Goal: Transaction & Acquisition: Download file/media

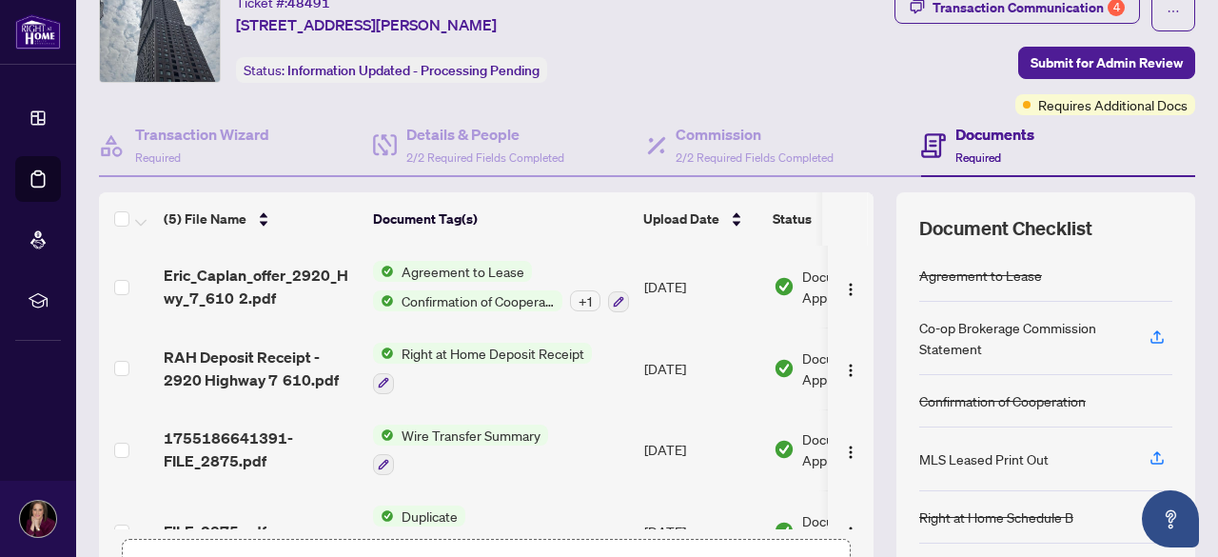
scroll to position [95, 0]
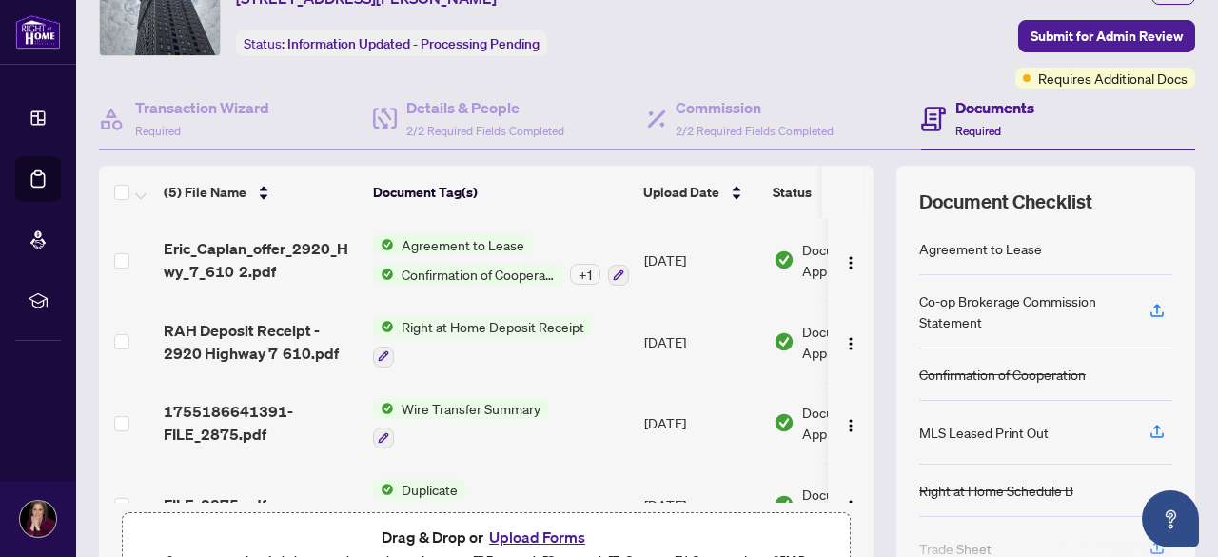
click at [455, 324] on span "Right at Home Deposit Receipt" at bounding box center [493, 326] width 198 height 21
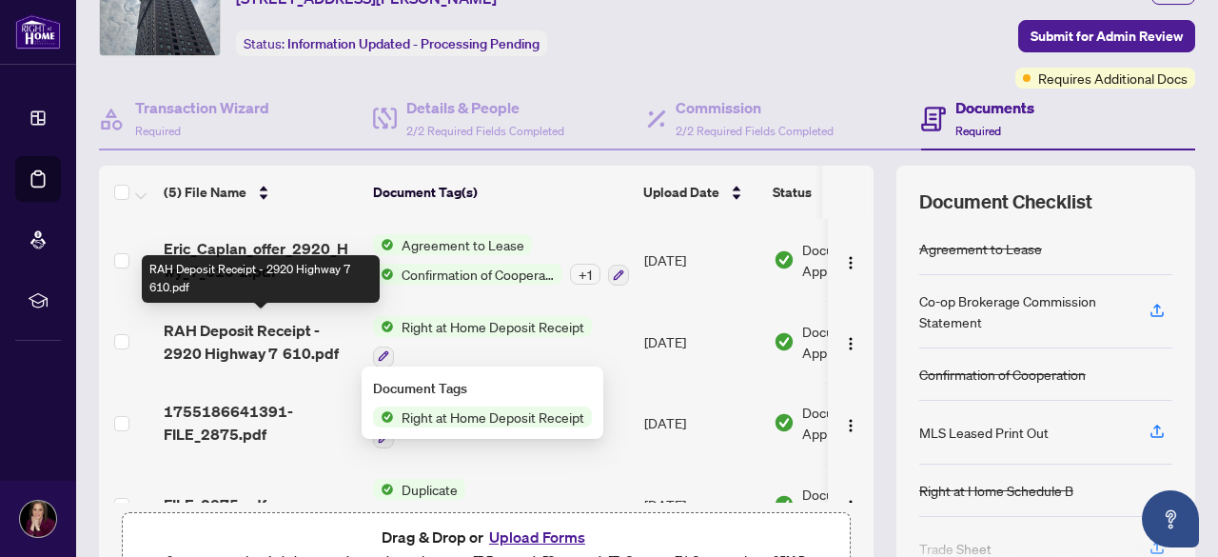
click at [228, 340] on span "RAH Deposit Receipt - 2920 Highway 7 610.pdf" at bounding box center [261, 342] width 194 height 46
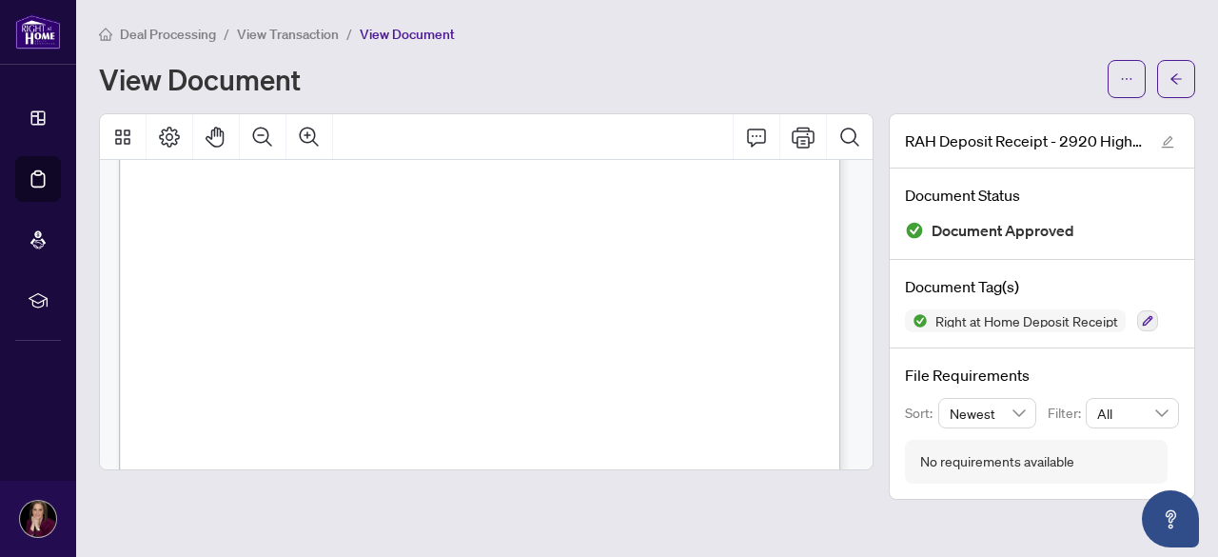
scroll to position [95, 0]
click at [171, 136] on button "Page Layout" at bounding box center [170, 137] width 46 height 46
click at [118, 136] on icon "Thumbnails" at bounding box center [122, 137] width 23 height 23
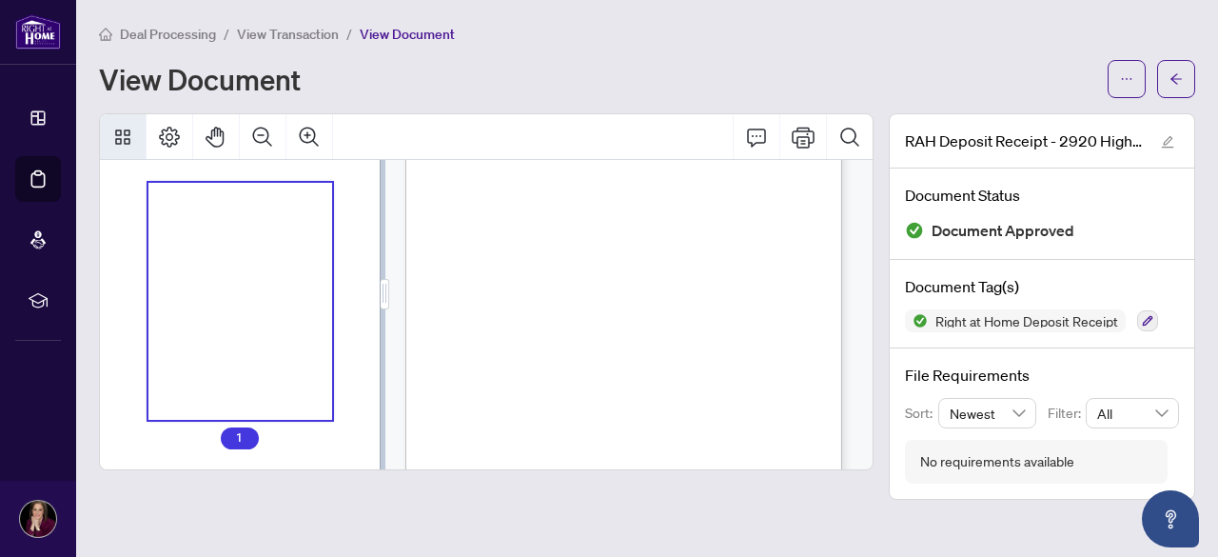
scroll to position [57, 0]
click at [118, 136] on icon "Thumbnails" at bounding box center [122, 137] width 23 height 23
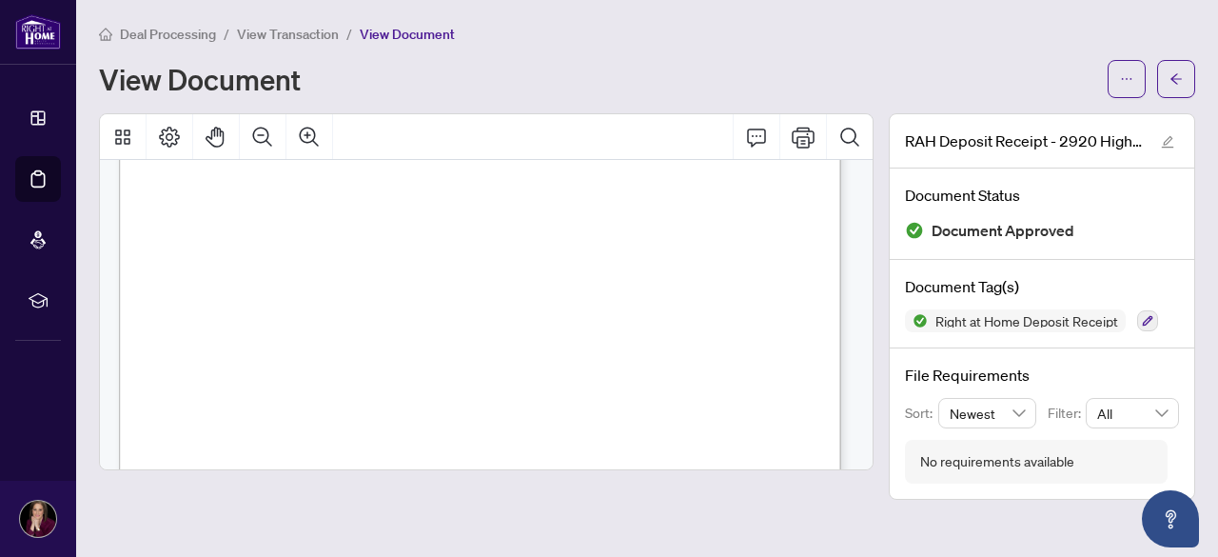
scroll to position [95, 0]
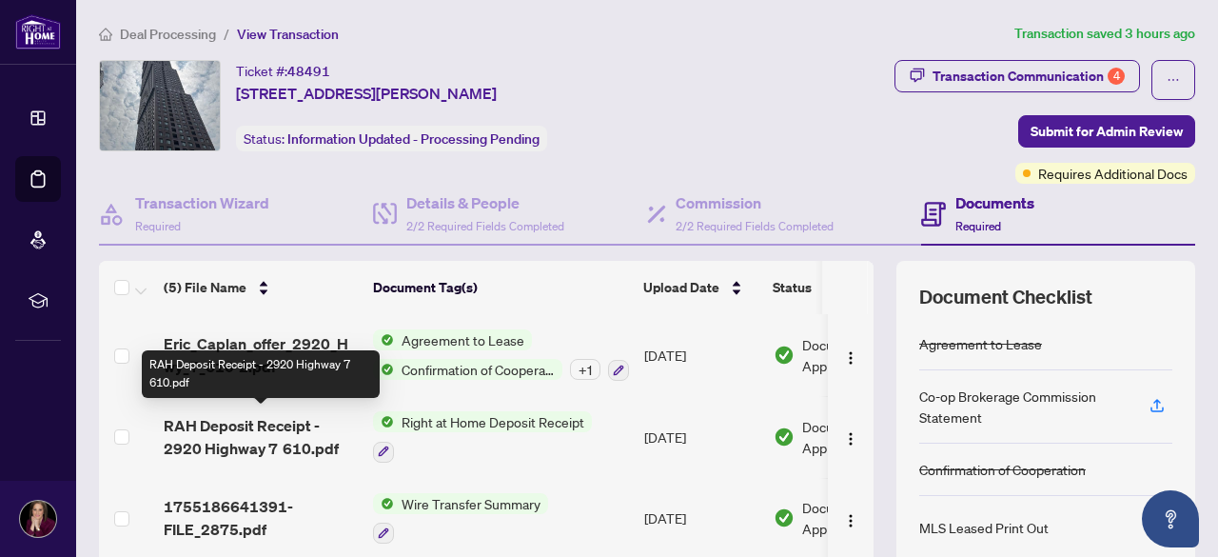
click at [259, 426] on span "RAH Deposit Receipt - 2920 Highway 7 610.pdf" at bounding box center [261, 437] width 194 height 46
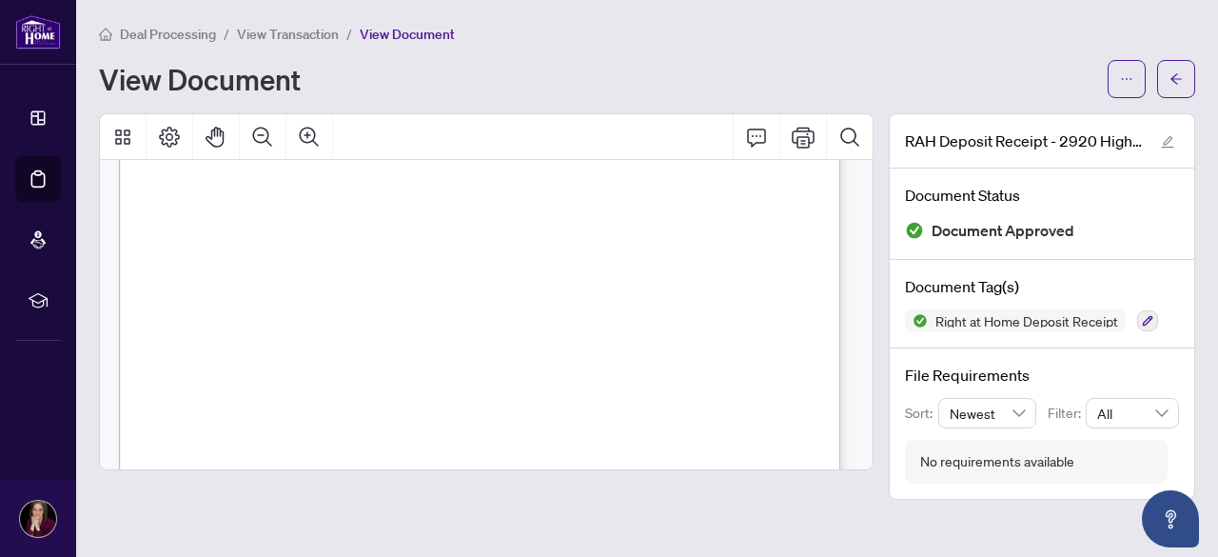
scroll to position [571, 0]
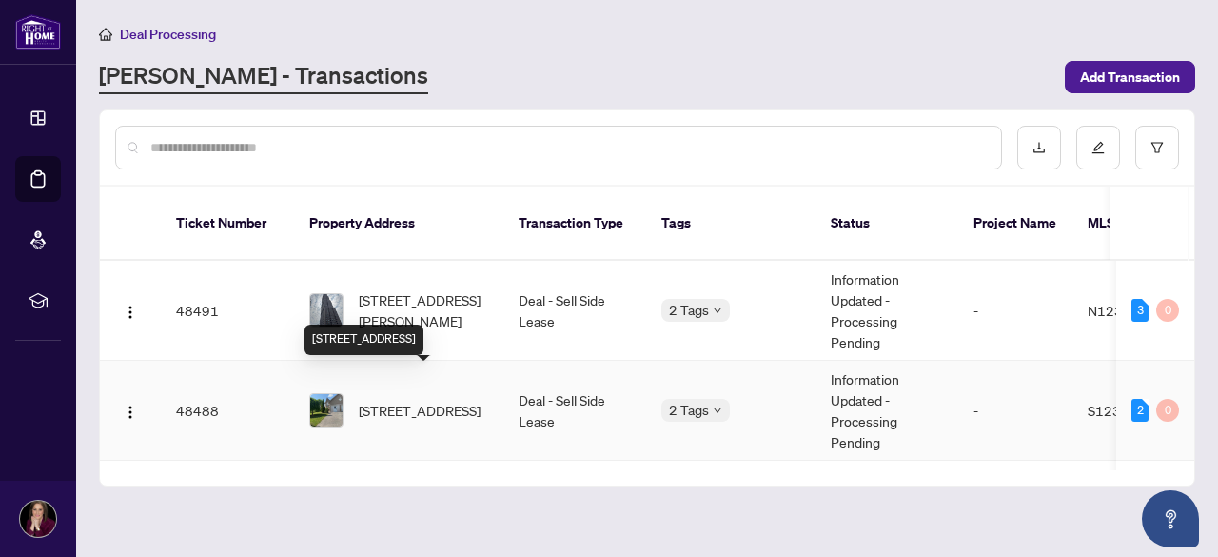
click at [423, 400] on span "168-168 Hanmer St, Barrie, Ontario L4M 6W2, Canada" at bounding box center [420, 410] width 122 height 21
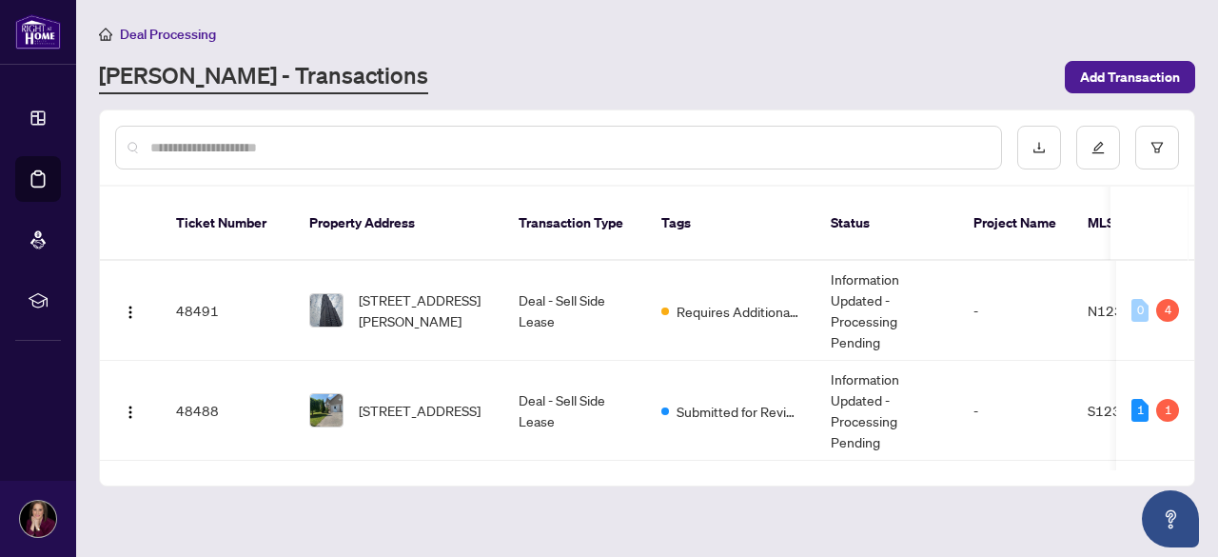
drag, startPoint x: 572, startPoint y: 451, endPoint x: 622, endPoint y: 451, distance: 50.4
click at [622, 451] on div "Ticket Number Property Address Transaction Type Tags Status Project Name MLS # …" at bounding box center [647, 336] width 1094 height 299
click at [409, 400] on span "168-168 Hanmer St, Barrie, Ontario L4M 6W2, Canada" at bounding box center [420, 410] width 122 height 21
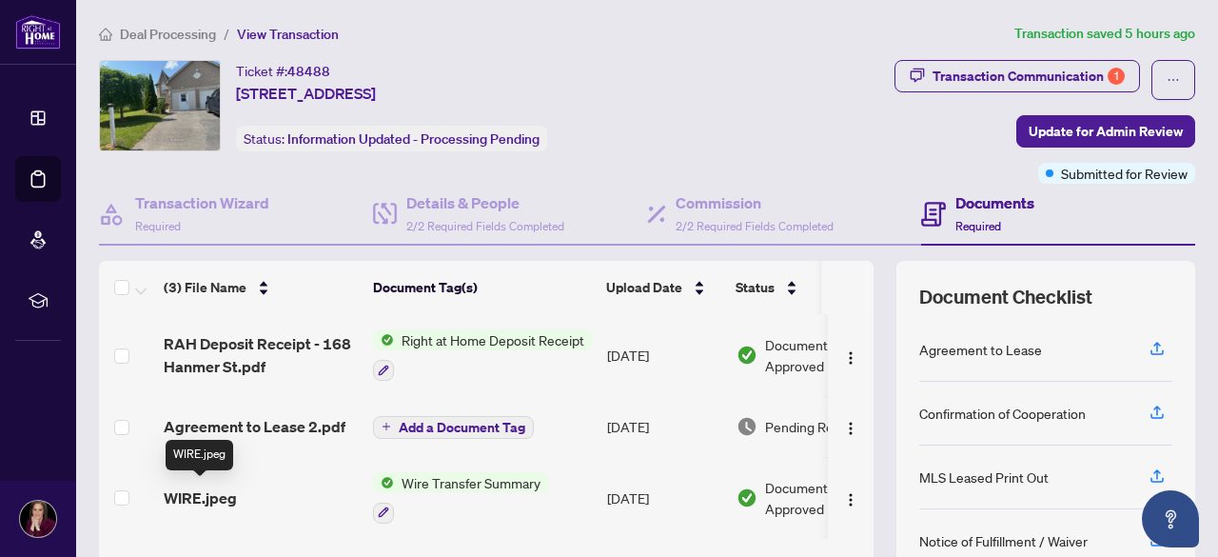
click at [216, 497] on span "WIRE.jpeg" at bounding box center [200, 497] width 73 height 23
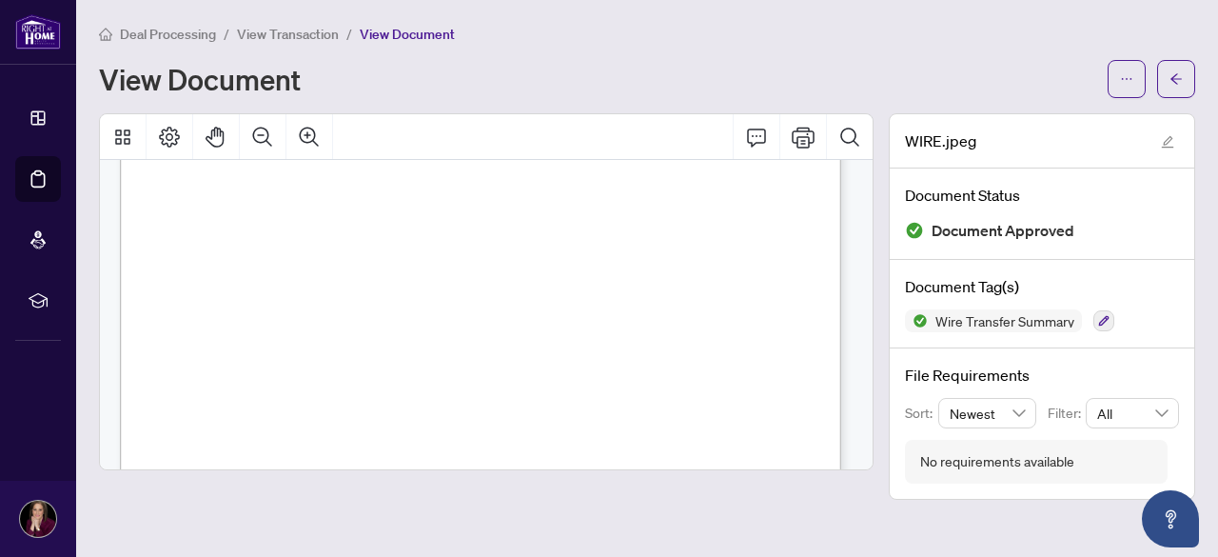
scroll to position [763, 0]
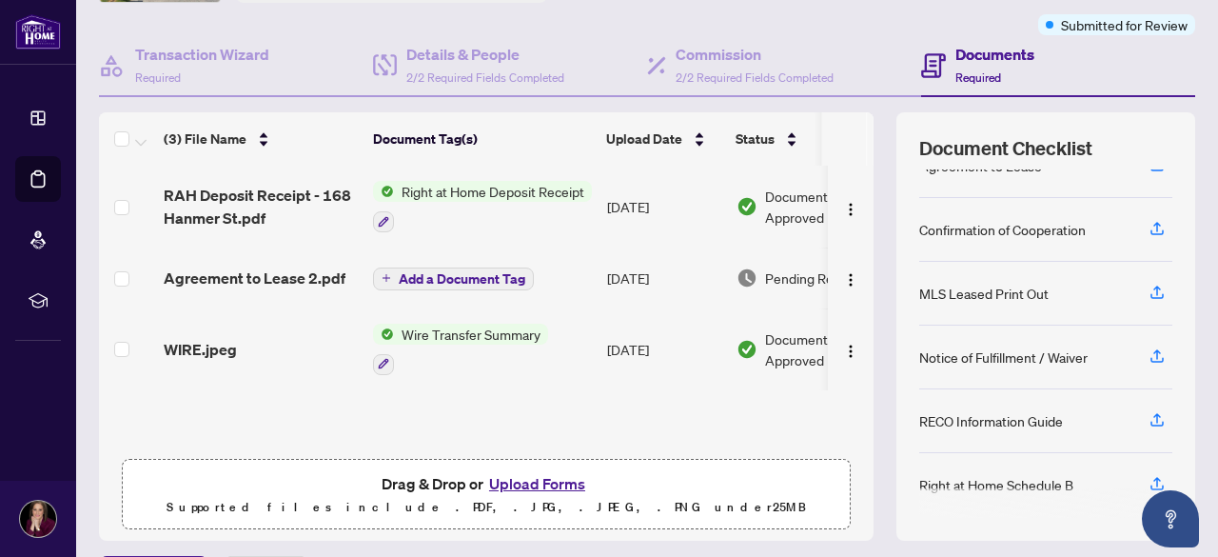
scroll to position [170, 0]
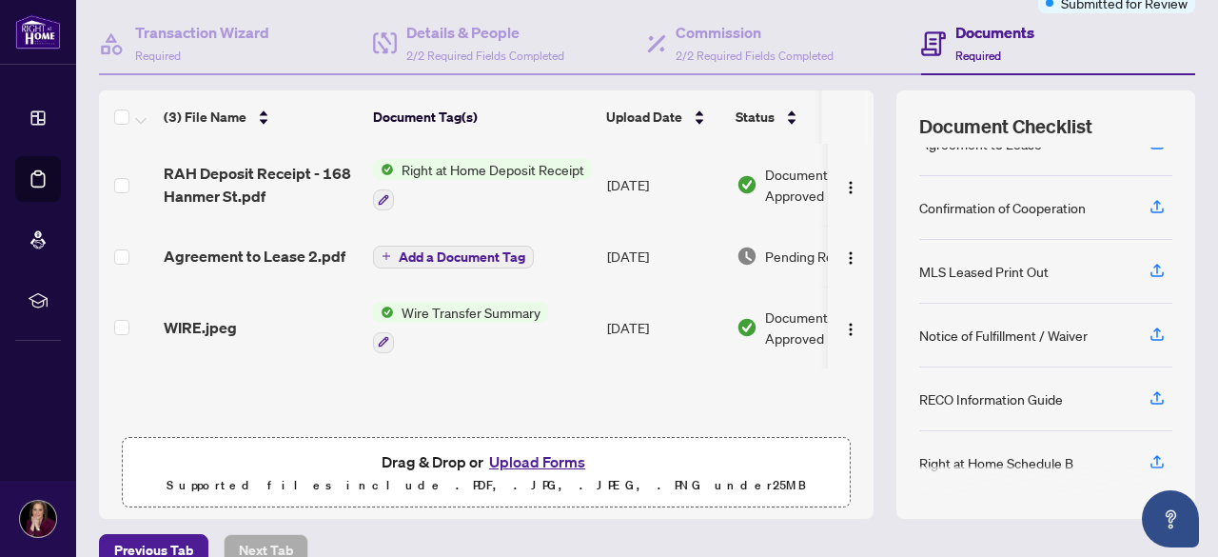
click at [858, 416] on div "(3) File Name Document Tag(s) Upload Date Status RAH Deposit Receipt - 168 Hanm…" at bounding box center [647, 304] width 1096 height 428
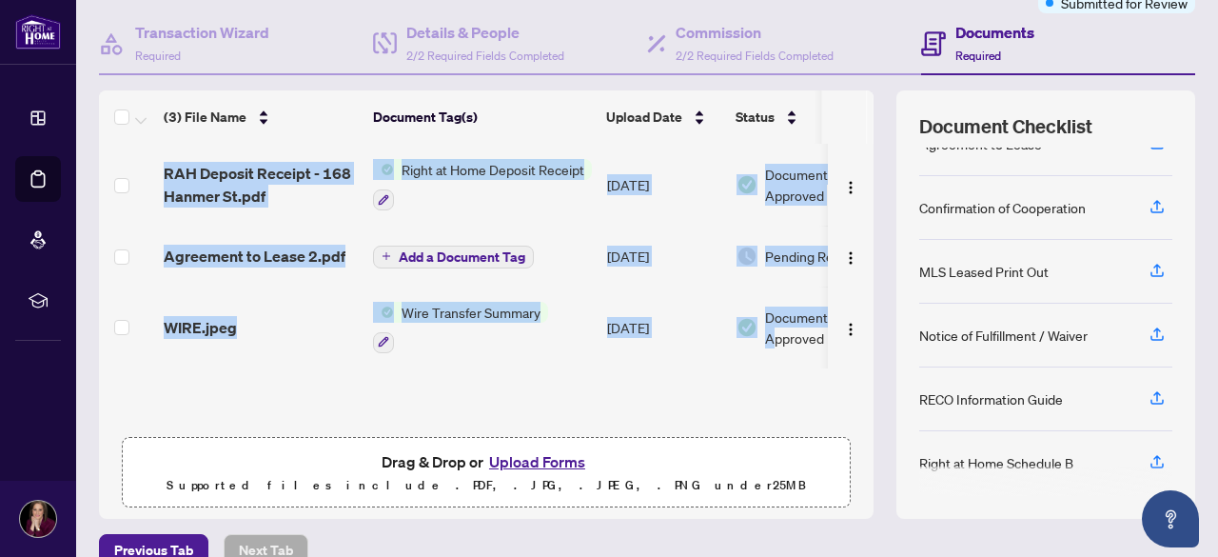
drag, startPoint x: 773, startPoint y: 361, endPoint x: 811, endPoint y: 363, distance: 38.1
click at [811, 363] on tr "WIRE.jpeg Wire Transfer Summary Aug/13/2025 Document Approved" at bounding box center [517, 327] width 837 height 82
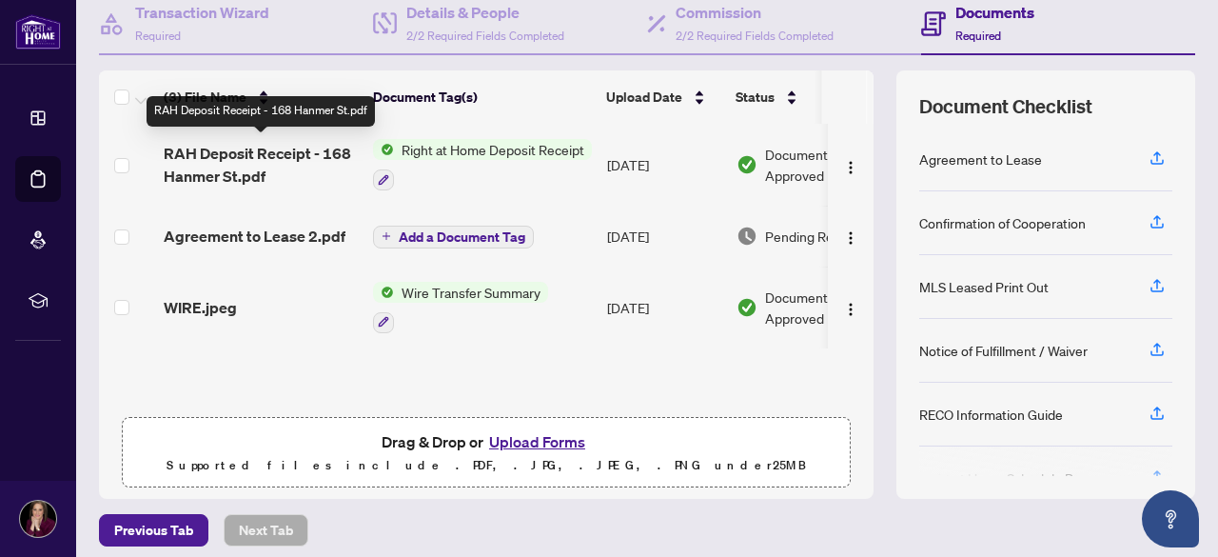
click at [202, 166] on span "RAH Deposit Receipt - 168 Hanmer St.pdf" at bounding box center [261, 165] width 194 height 46
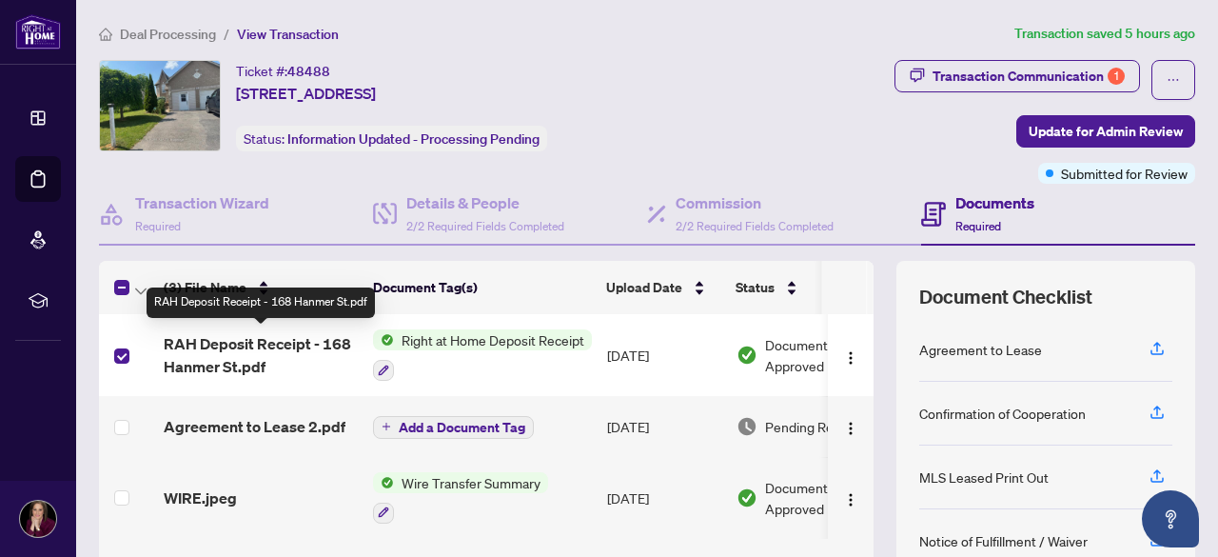
drag, startPoint x: 207, startPoint y: 356, endPoint x: 140, endPoint y: 346, distance: 68.2
click at [140, 346] on td at bounding box center [127, 355] width 57 height 82
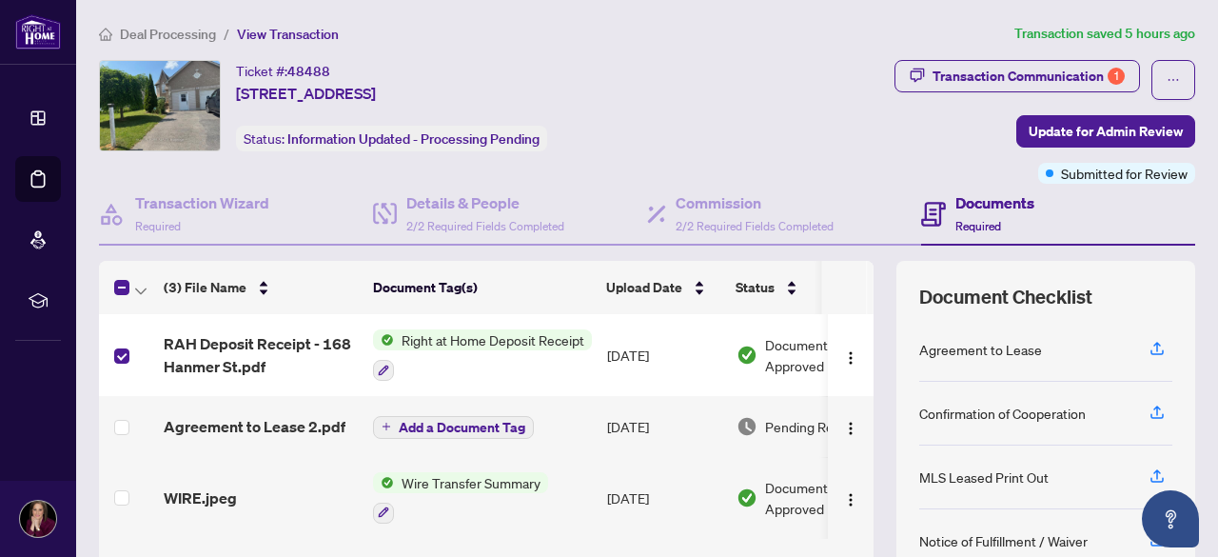
click at [387, 370] on icon "button" at bounding box center [383, 369] width 11 height 11
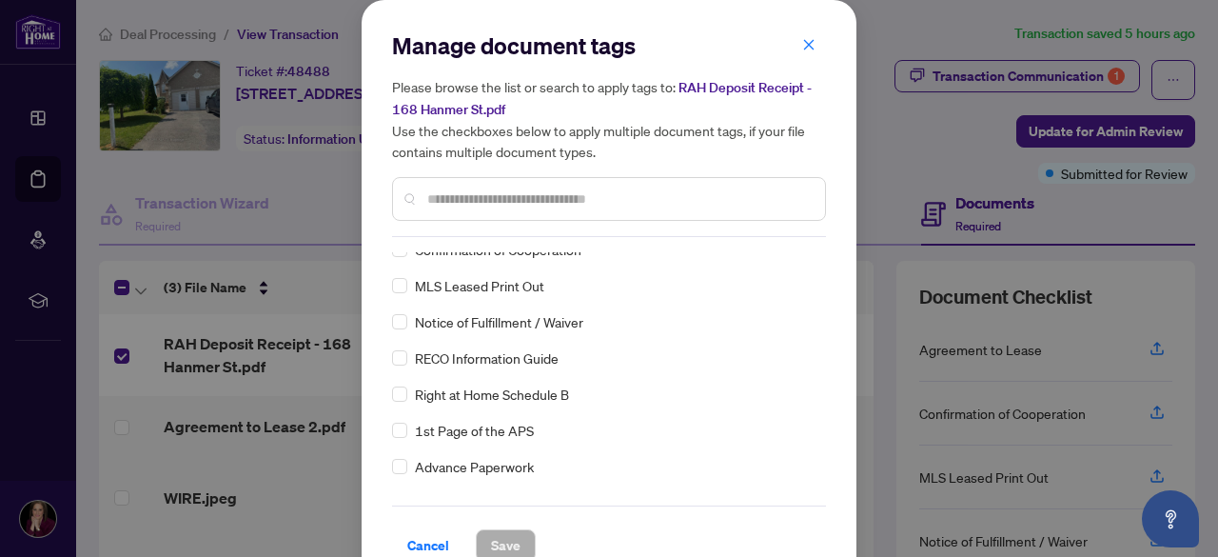
scroll to position [190, 0]
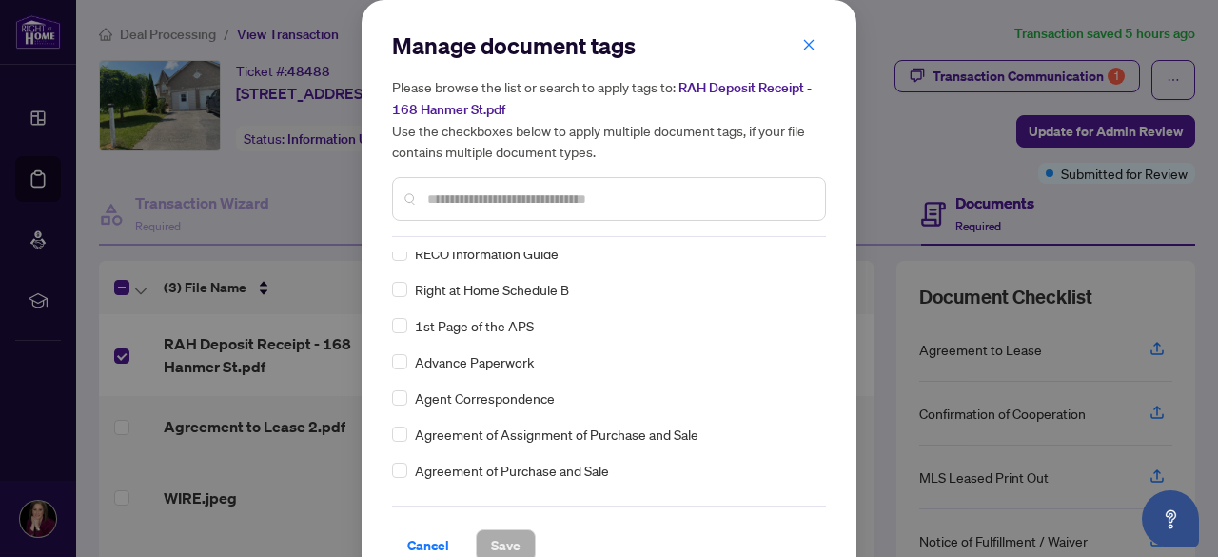
click at [422, 538] on span "Cancel" at bounding box center [428, 545] width 42 height 30
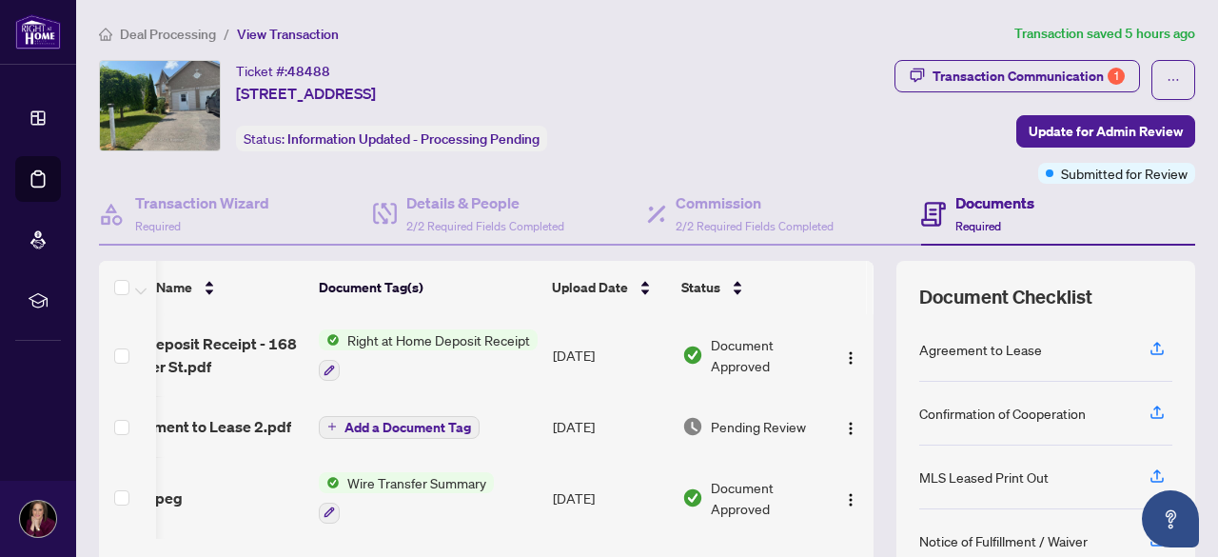
scroll to position [0, 82]
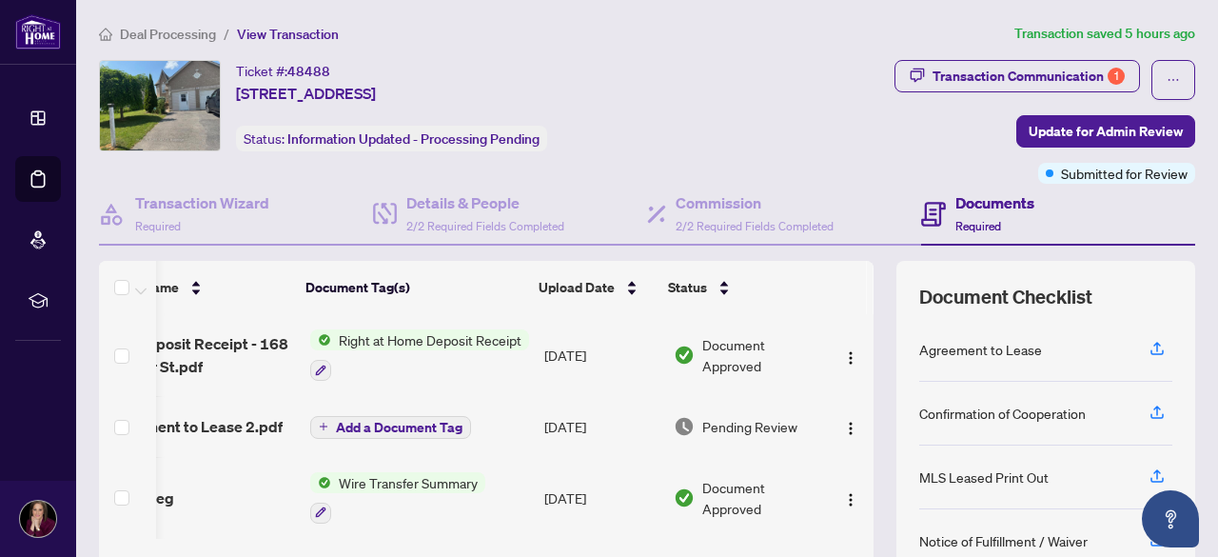
click at [843, 357] on img "button" at bounding box center [850, 357] width 15 height 15
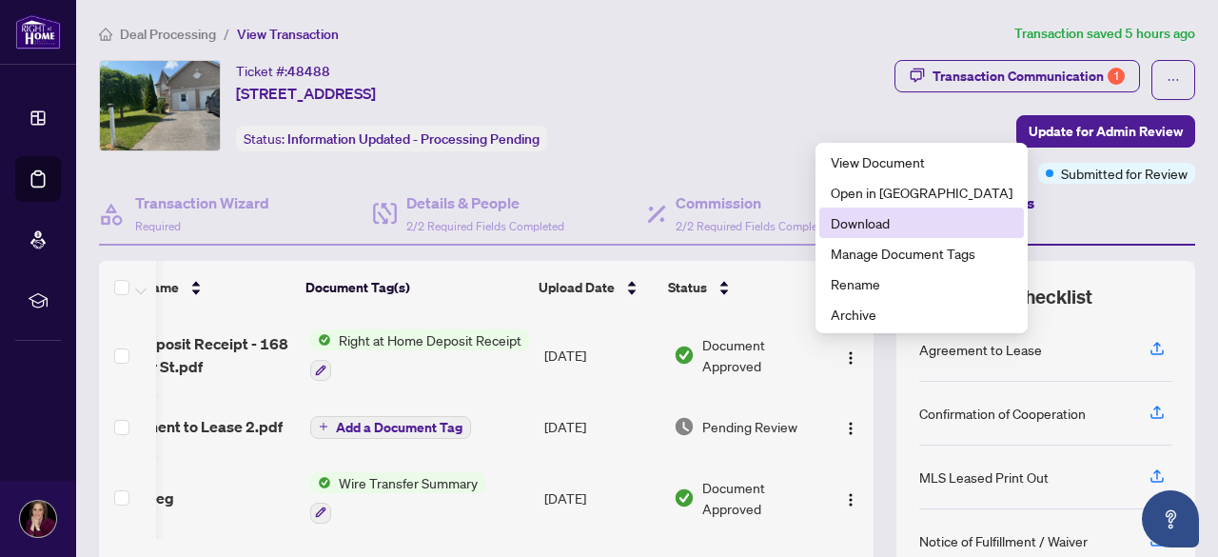
click at [860, 219] on span "Download" at bounding box center [922, 222] width 182 height 21
